Goal: Task Accomplishment & Management: Manage account settings

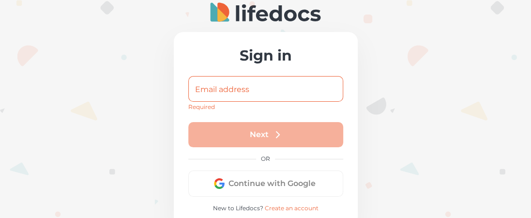
type input "[PERSON_NAME][EMAIL_ADDRESS][DOMAIN_NAME]"
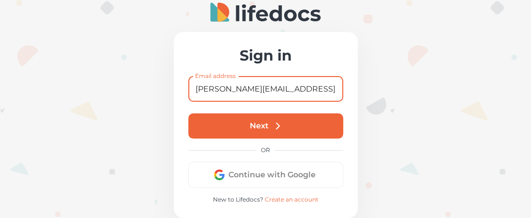
click at [271, 124] on button "Next" at bounding box center [265, 125] width 155 height 25
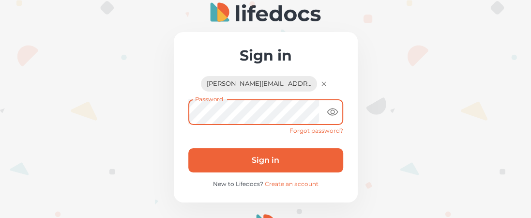
click at [335, 110] on icon "toggle password visibility" at bounding box center [332, 112] width 12 height 12
click at [283, 160] on button "Sign in" at bounding box center [265, 160] width 155 height 24
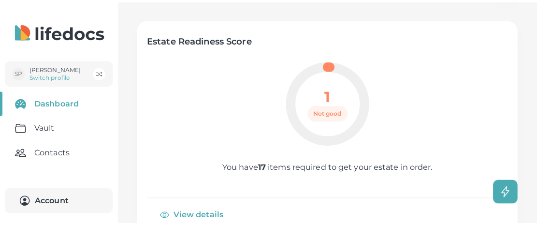
scroll to position [97, 0]
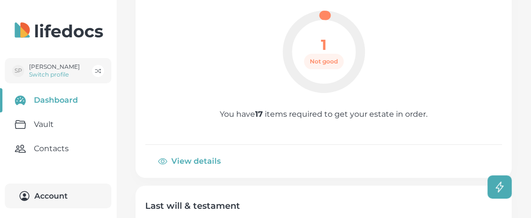
click at [185, 160] on button "View details" at bounding box center [190, 160] width 90 height 23
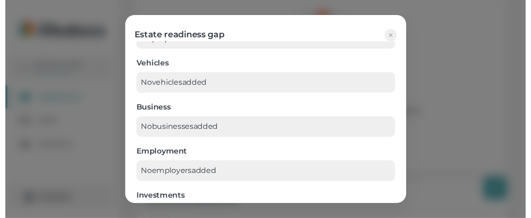
scroll to position [0, 0]
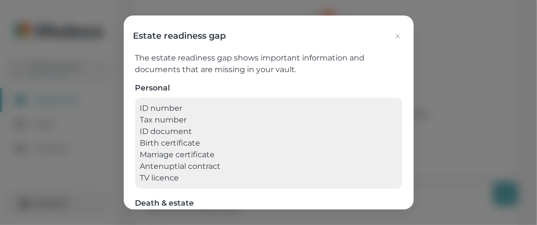
click at [399, 36] on icon "button" at bounding box center [398, 36] width 8 height 8
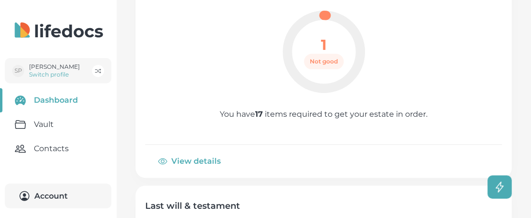
click at [331, 58] on span "Not good" at bounding box center [324, 62] width 40 height 8
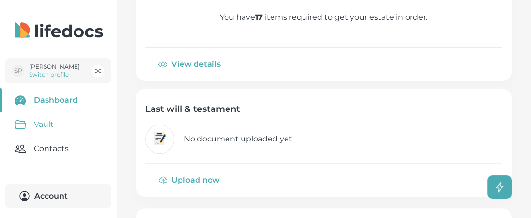
scroll to position [242, 0]
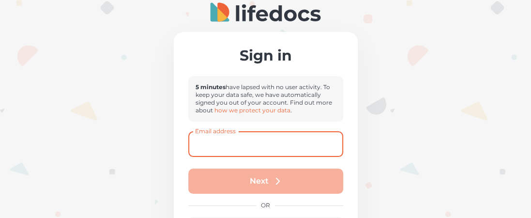
click at [279, 142] on input "Email address" at bounding box center [265, 144] width 155 height 26
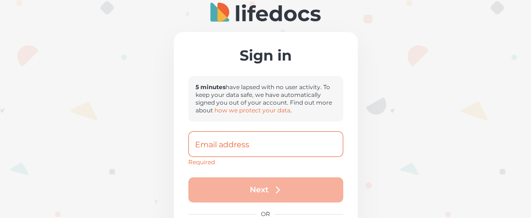
type input "[PERSON_NAME][EMAIL_ADDRESS][DOMAIN_NAME]"
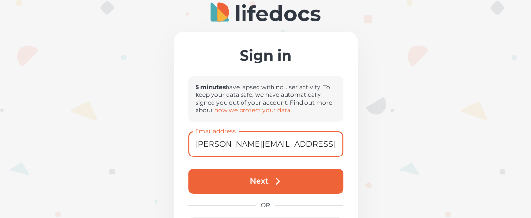
click at [269, 177] on button "Next" at bounding box center [265, 180] width 155 height 25
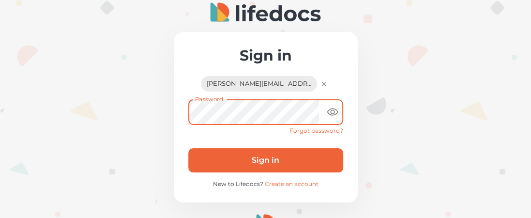
click at [261, 164] on button "Sign in" at bounding box center [265, 160] width 155 height 24
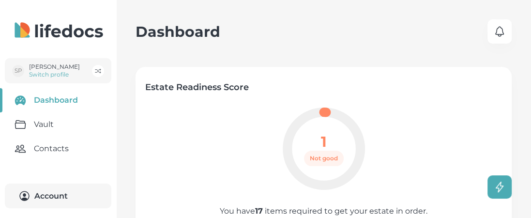
click at [505, 32] on icon "button" at bounding box center [499, 32] width 12 height 12
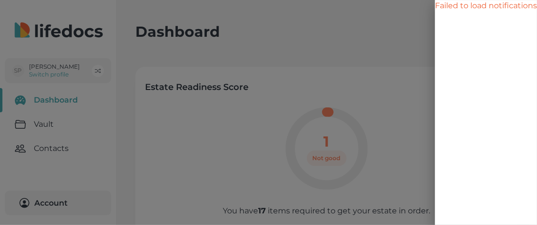
click at [374, 22] on div at bounding box center [268, 112] width 537 height 225
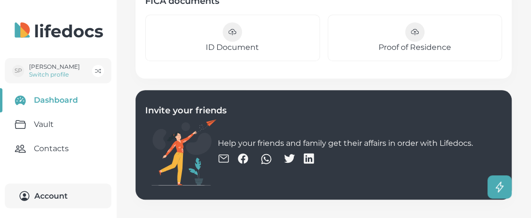
scroll to position [432, 0]
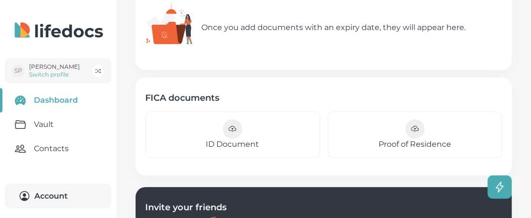
click at [233, 128] on icon "button" at bounding box center [232, 130] width 2 height 4
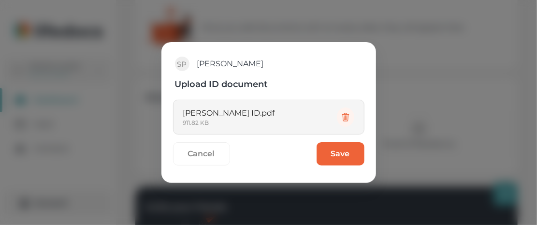
click at [339, 154] on button "Save" at bounding box center [341, 153] width 48 height 23
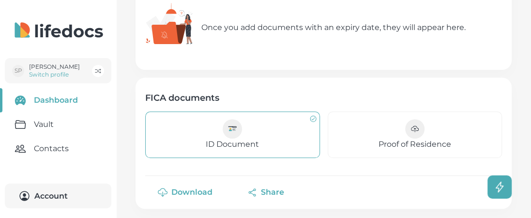
click at [283, 131] on link "ID Document" at bounding box center [232, 134] width 175 height 46
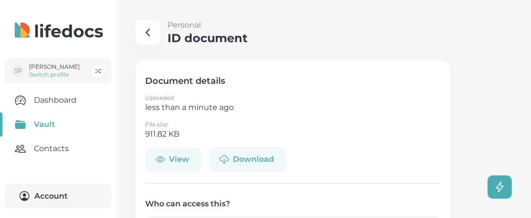
click at [256, 157] on button "Download" at bounding box center [247, 159] width 77 height 24
click at [59, 100] on link "Dashboard" at bounding box center [58, 100] width 116 height 24
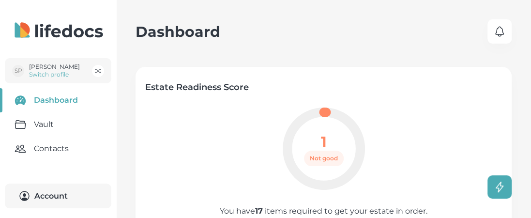
click at [248, 130] on div "1 Not good You have 17 items required to get your estate in order." at bounding box center [323, 169] width 356 height 124
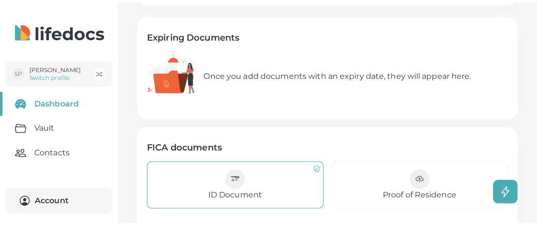
scroll to position [435, 0]
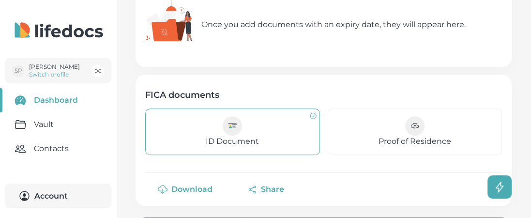
click at [418, 127] on icon "button" at bounding box center [415, 126] width 8 height 8
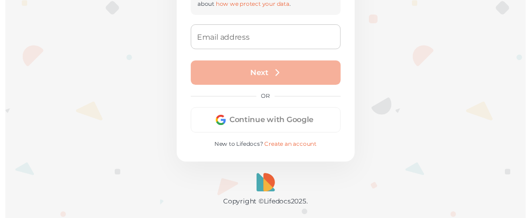
scroll to position [105, 0]
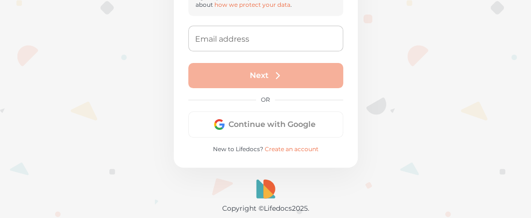
click at [258, 70] on div "Next" at bounding box center [265, 75] width 155 height 25
click at [266, 42] on input "Email address" at bounding box center [265, 39] width 155 height 26
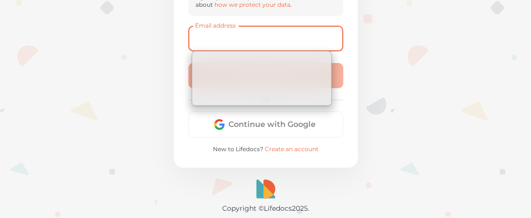
type input "[PERSON_NAME][EMAIL_ADDRESS][DOMAIN_NAME]"
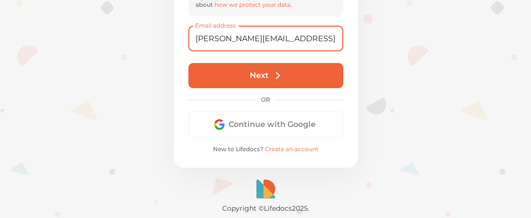
click at [272, 75] on button "Next" at bounding box center [265, 75] width 155 height 25
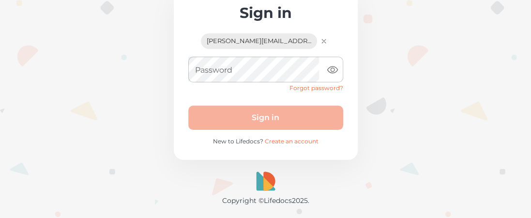
scroll to position [35, 0]
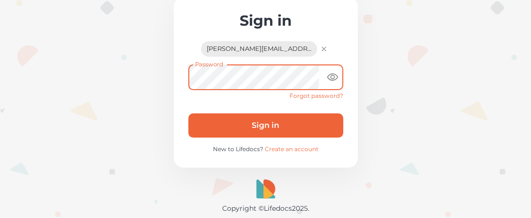
click at [270, 124] on button "Sign in" at bounding box center [265, 125] width 155 height 24
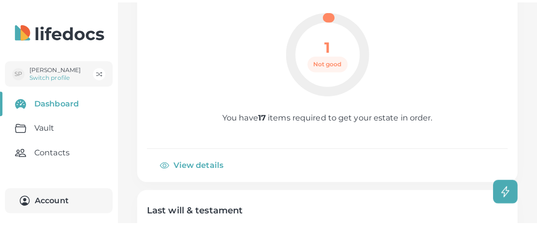
scroll to position [193, 0]
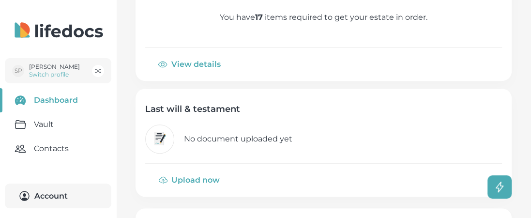
click at [191, 177] on button "Upload now" at bounding box center [189, 179] width 89 height 23
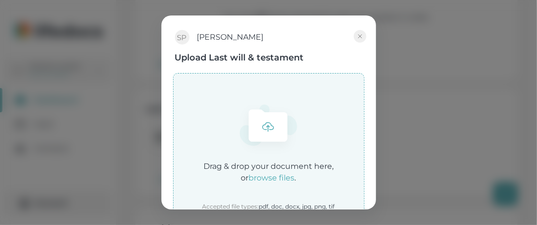
scroll to position [167, 0]
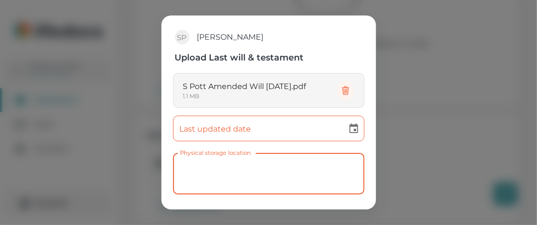
click at [242, 169] on textarea "Physical storage location" at bounding box center [269, 174] width 178 height 26
type textarea "[PERSON_NAME] Office"
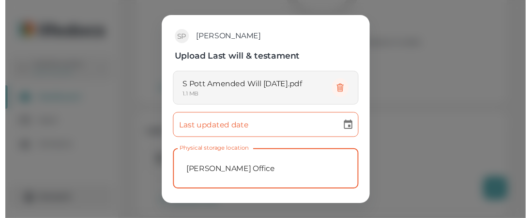
scroll to position [44, 0]
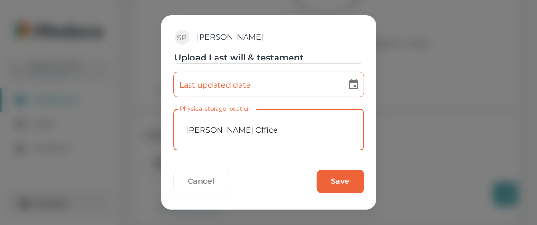
click at [346, 186] on button "Save" at bounding box center [341, 181] width 48 height 23
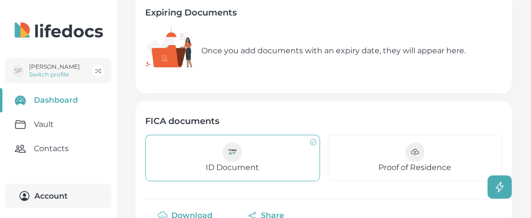
scroll to position [458, 0]
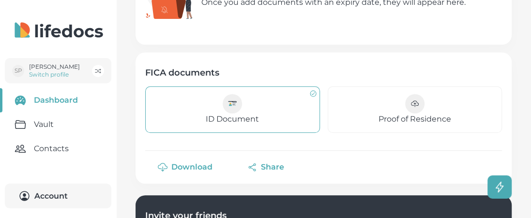
click at [417, 104] on icon "button" at bounding box center [414, 103] width 7 height 5
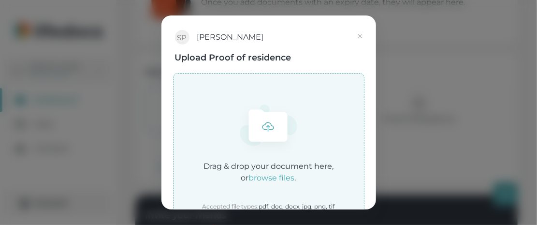
click at [361, 36] on icon "button" at bounding box center [360, 36] width 8 height 8
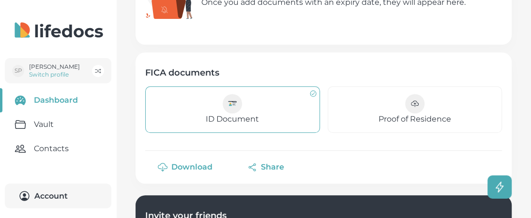
click at [415, 105] on icon "button" at bounding box center [415, 105] width 2 height 4
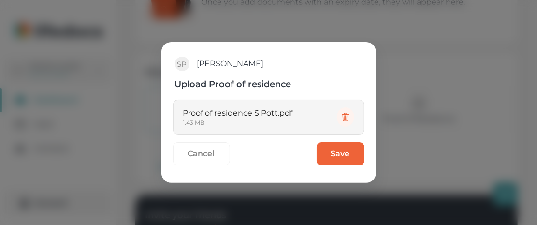
click at [350, 151] on button "Save" at bounding box center [341, 153] width 48 height 23
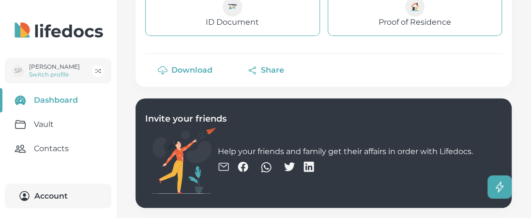
scroll to position [562, 0]
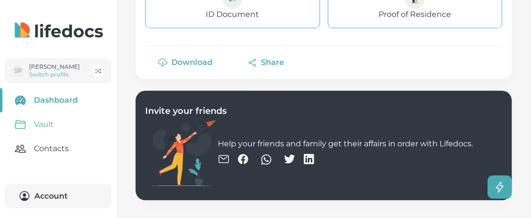
click at [44, 122] on link "Vault" at bounding box center [58, 124] width 116 height 24
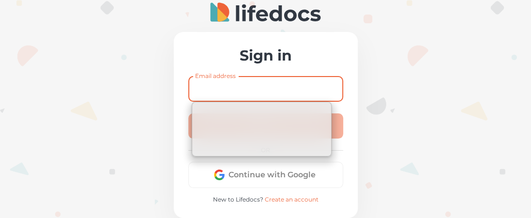
type input "[PERSON_NAME][EMAIL_ADDRESS][DOMAIN_NAME]"
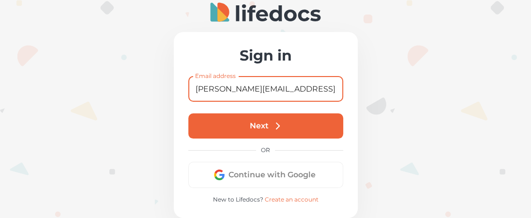
click at [264, 125] on button "Next" at bounding box center [265, 125] width 155 height 25
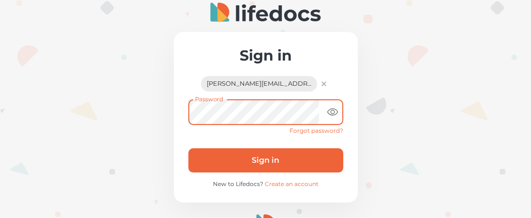
click at [333, 110] on icon "toggle password visibility" at bounding box center [332, 112] width 12 height 12
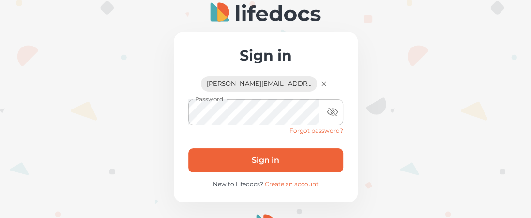
click at [268, 159] on button "Sign in" at bounding box center [265, 160] width 155 height 24
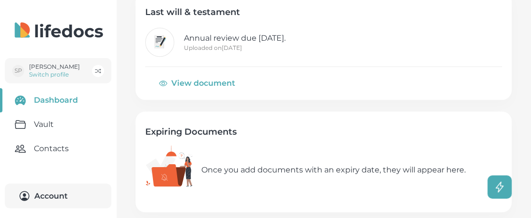
scroll to position [242, 0]
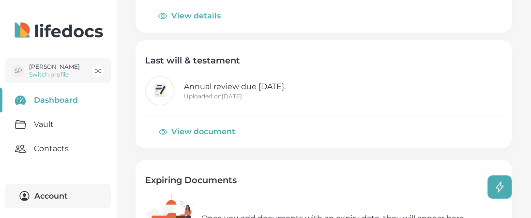
click at [195, 129] on button "View document" at bounding box center [197, 131] width 104 height 23
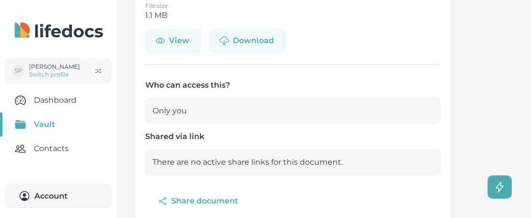
scroll to position [48, 0]
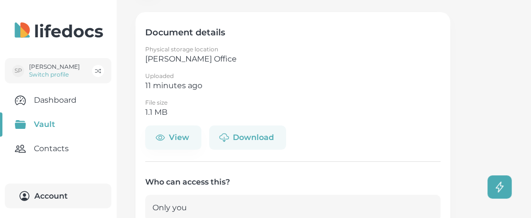
click at [242, 137] on button "Download" at bounding box center [247, 137] width 77 height 24
click at [41, 125] on link "Vault" at bounding box center [58, 124] width 116 height 24
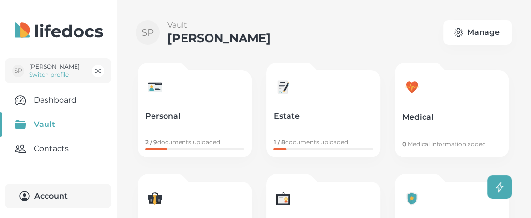
scroll to position [48, 0]
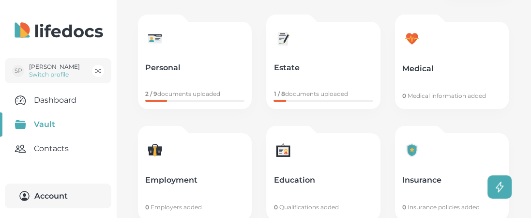
click at [319, 67] on p "Estate" at bounding box center [322, 68] width 99 height 10
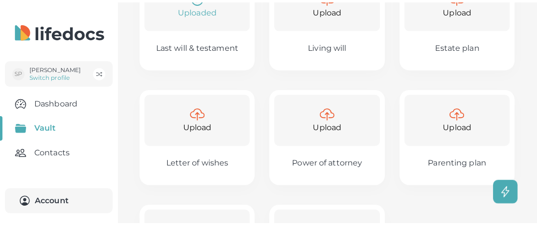
scroll to position [48, 0]
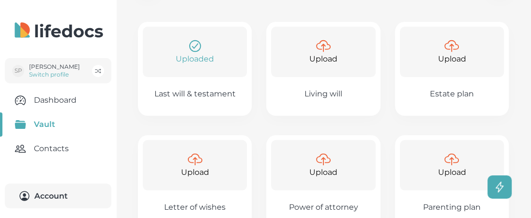
click at [445, 72] on div "Upload" at bounding box center [451, 52] width 104 height 50
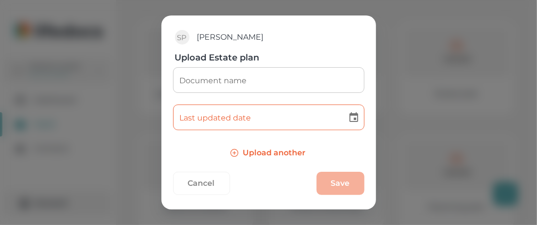
scroll to position [50, 0]
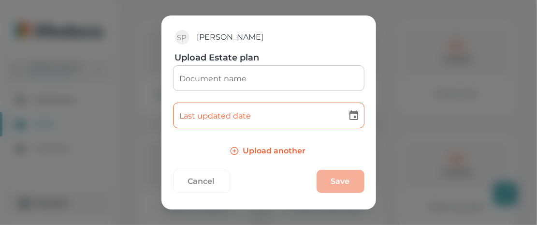
click at [335, 180] on div "Cancel Save" at bounding box center [269, 181] width 192 height 39
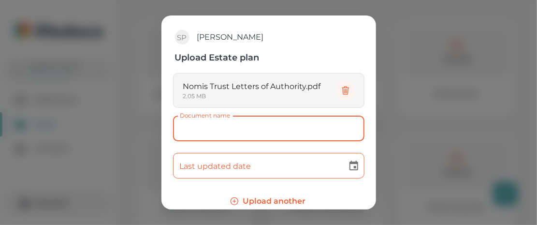
click at [238, 130] on input "Document name" at bounding box center [269, 129] width 192 height 26
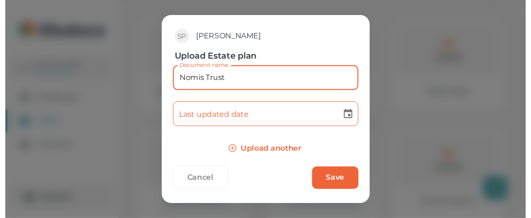
scroll to position [50, 0]
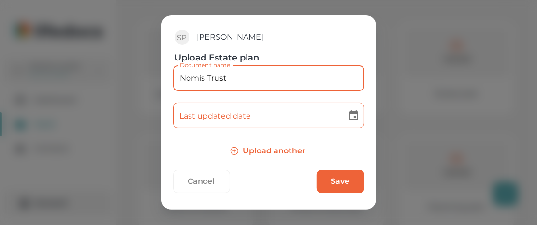
type input "Nomis Trust"
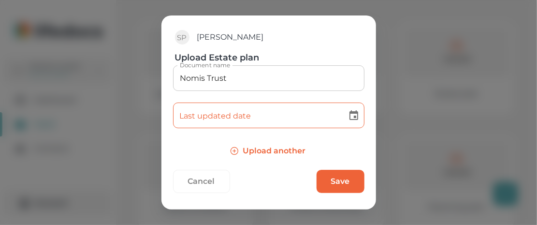
click at [332, 178] on button "Save" at bounding box center [341, 181] width 48 height 23
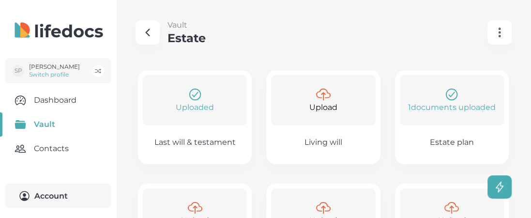
scroll to position [97, 0]
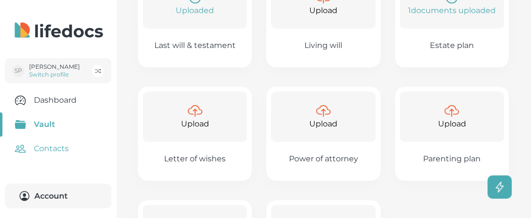
click at [53, 148] on link "Contacts" at bounding box center [58, 148] width 116 height 24
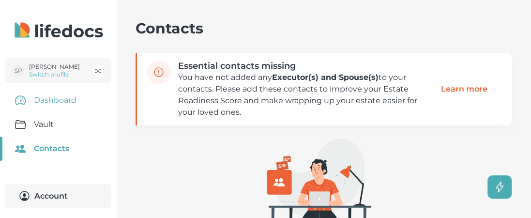
click at [58, 99] on link "Dashboard" at bounding box center [58, 100] width 116 height 24
